Goal: Task Accomplishment & Management: Use online tool/utility

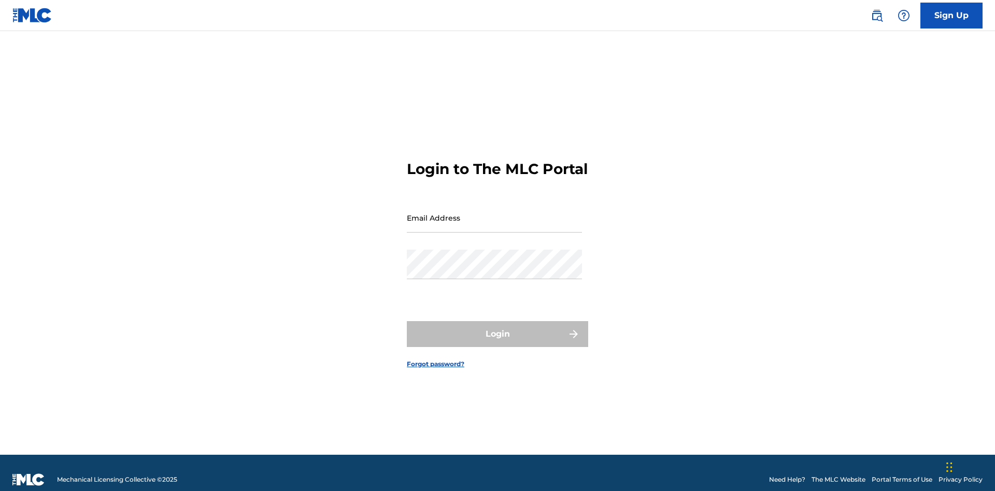
scroll to position [13, 0]
click at [494, 213] on input "Email Address" at bounding box center [494, 218] width 175 height 30
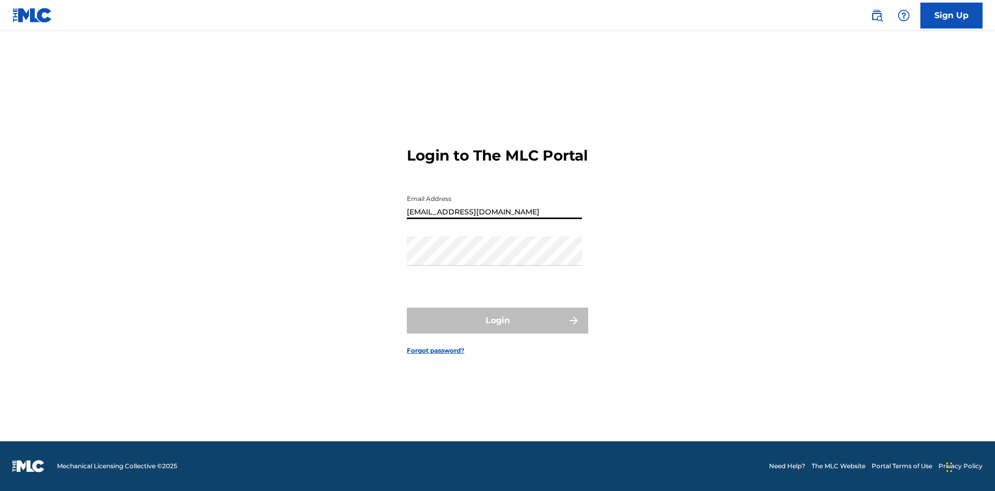
type input "Duke.McTesterson@gmail.com"
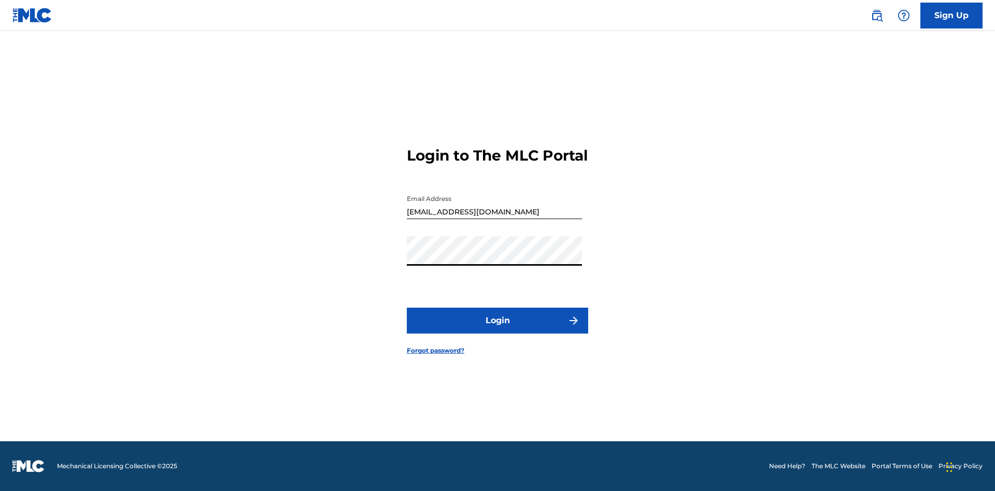
click at [497, 330] on button "Login" at bounding box center [497, 321] width 181 height 26
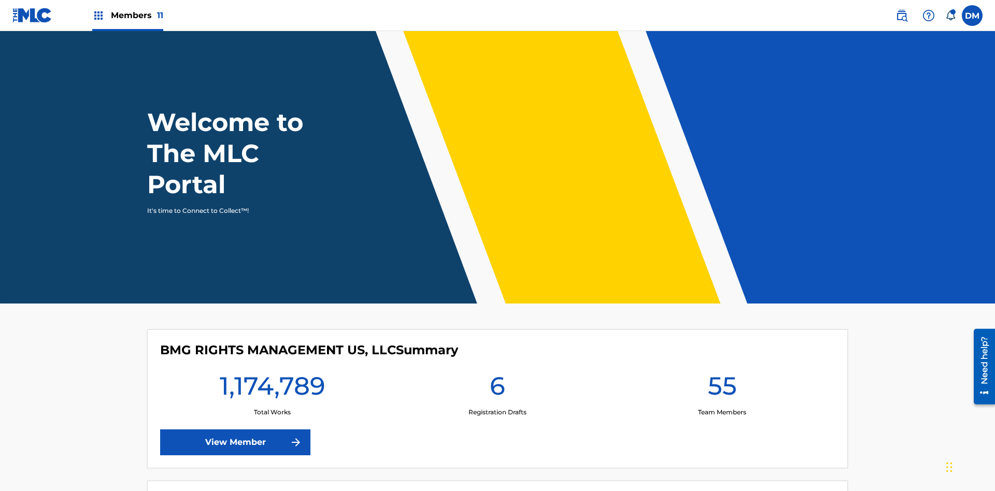
scroll to position [45, 0]
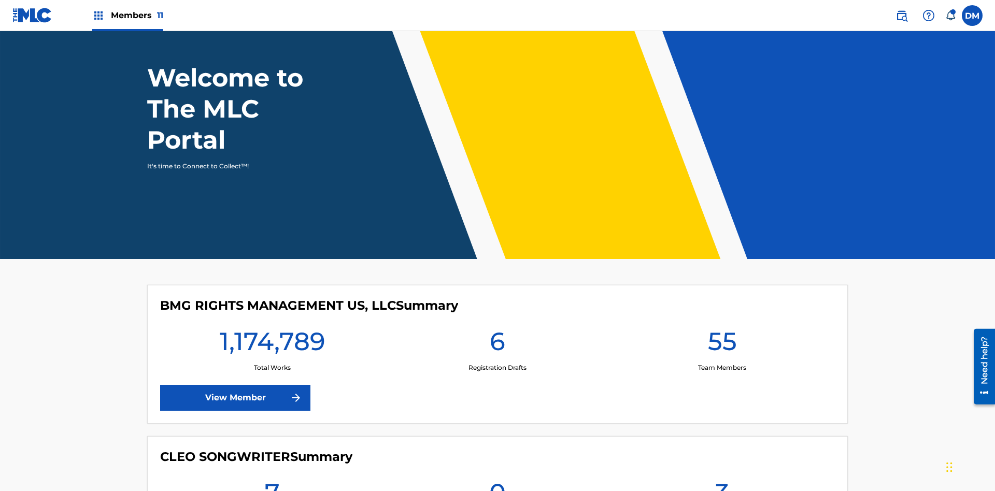
click at [127, 15] on span "Members 11" at bounding box center [137, 15] width 52 height 12
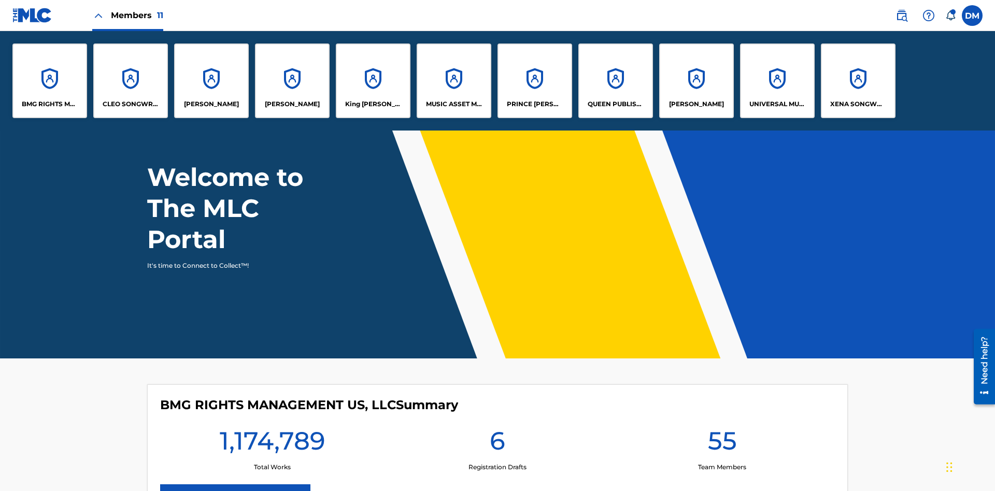
scroll to position [0, 0]
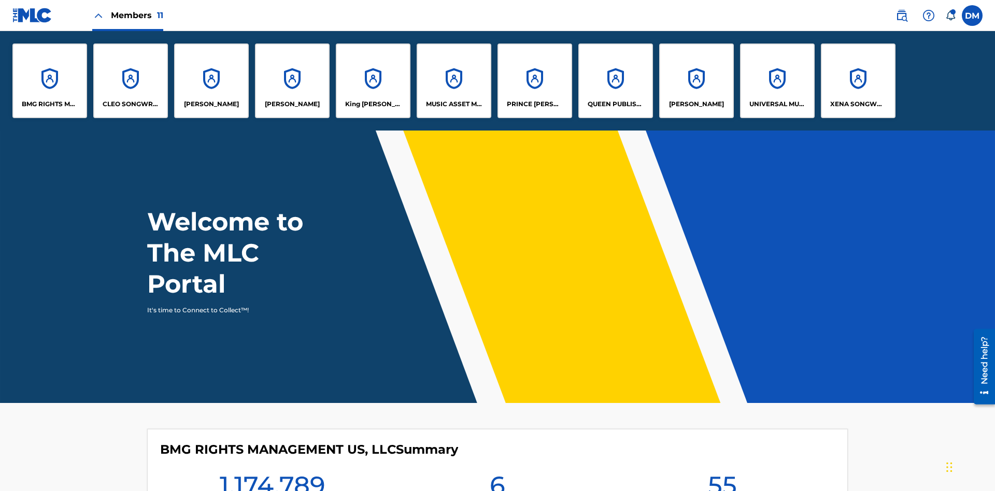
click at [50, 104] on p "BMG RIGHTS MANAGEMENT US, LLC" at bounding box center [50, 103] width 56 height 9
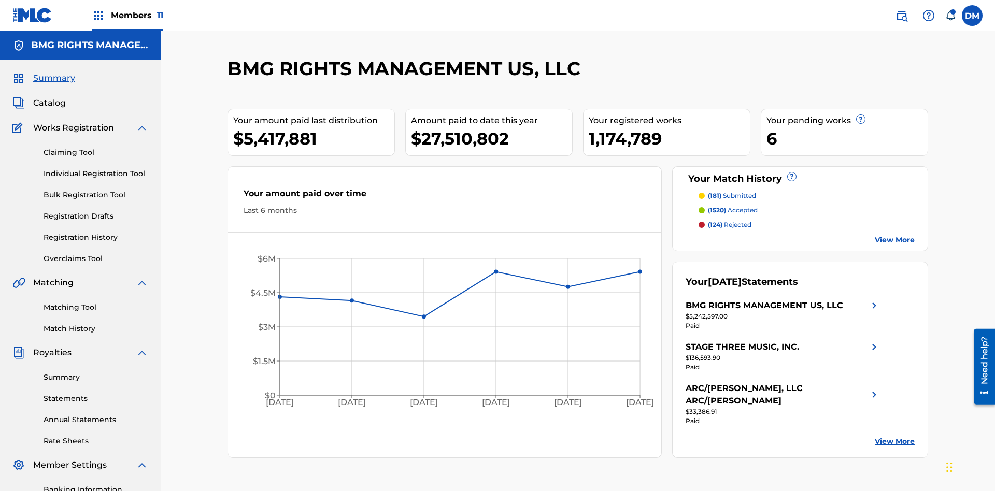
click at [96, 253] on link "Overclaims Tool" at bounding box center [96, 258] width 105 height 11
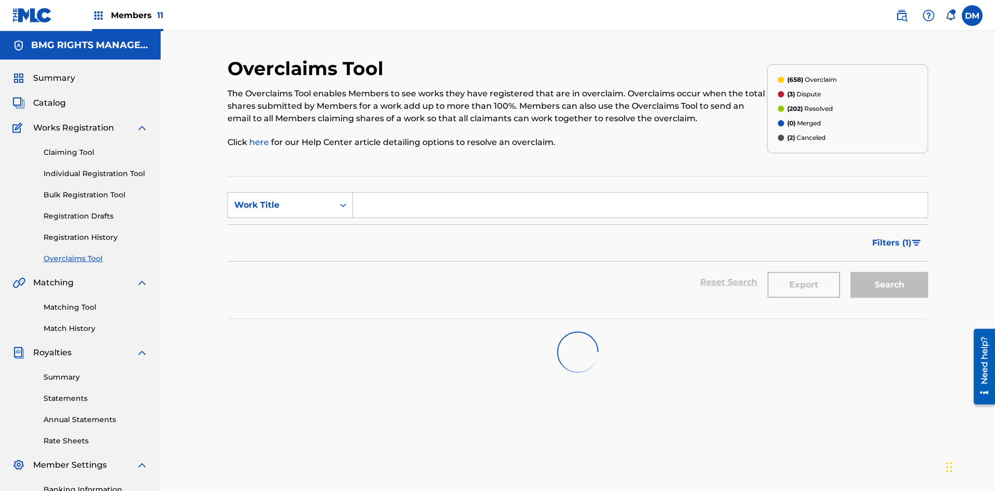
click at [891, 237] on span "Filters ( 1 )" at bounding box center [891, 243] width 39 height 12
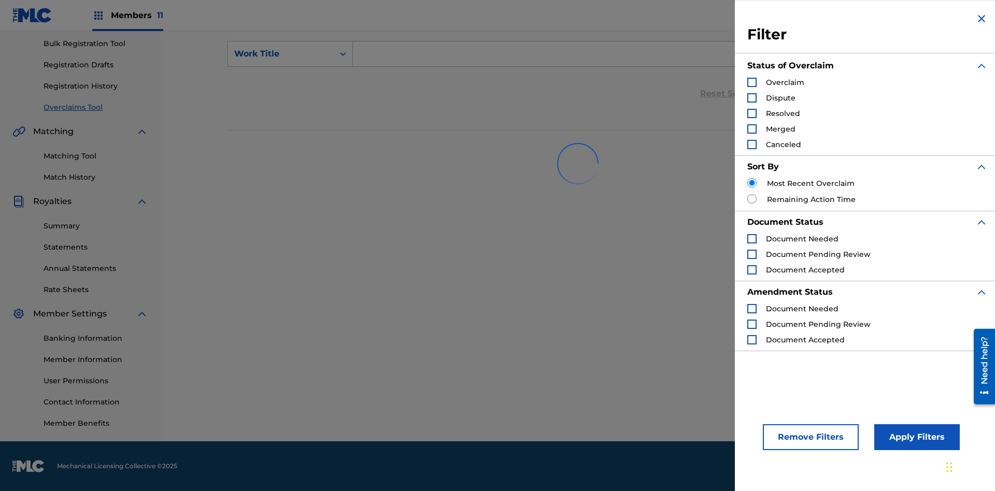
click at [752, 82] on div "Search Form" at bounding box center [751, 82] width 9 height 9
click at [915, 437] on button "Apply Filters" at bounding box center [917, 437] width 86 height 26
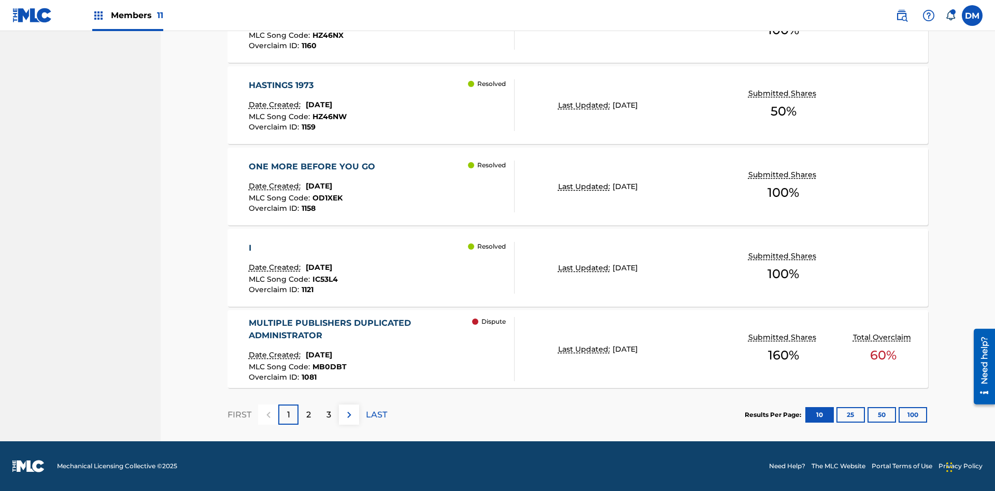
click at [899, 415] on button "100" at bounding box center [913, 415] width 29 height 16
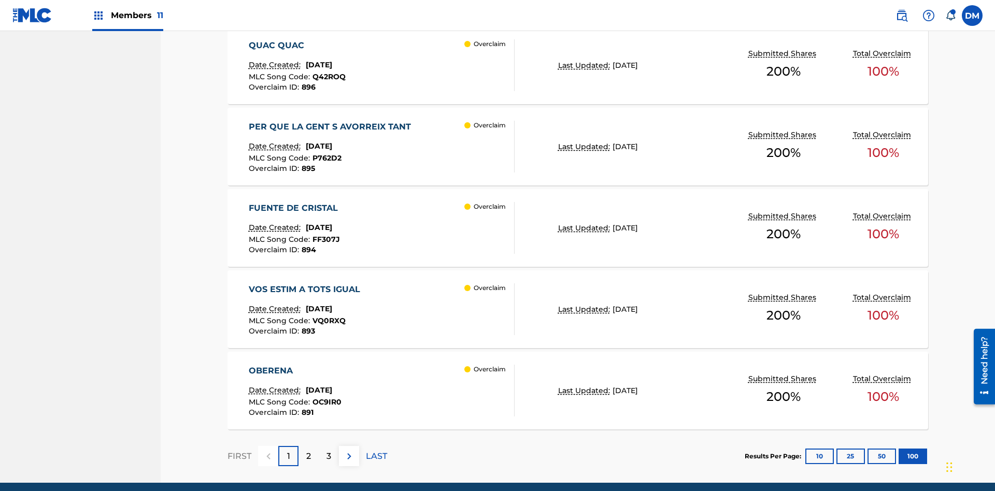
scroll to position [807, 0]
